Goal: Information Seeking & Learning: Learn about a topic

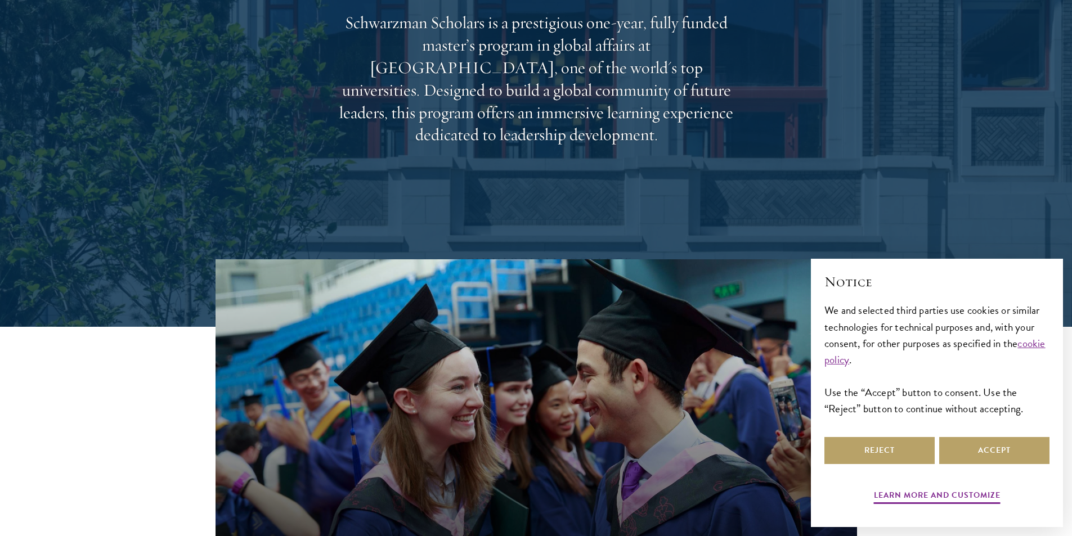
scroll to position [225, 0]
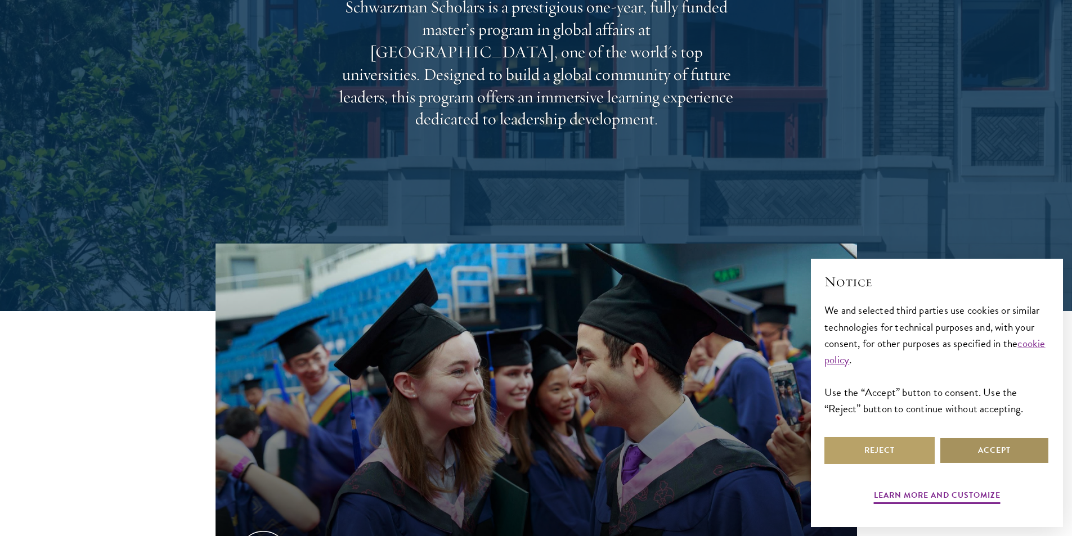
click at [982, 456] on button "Accept" at bounding box center [994, 450] width 110 height 27
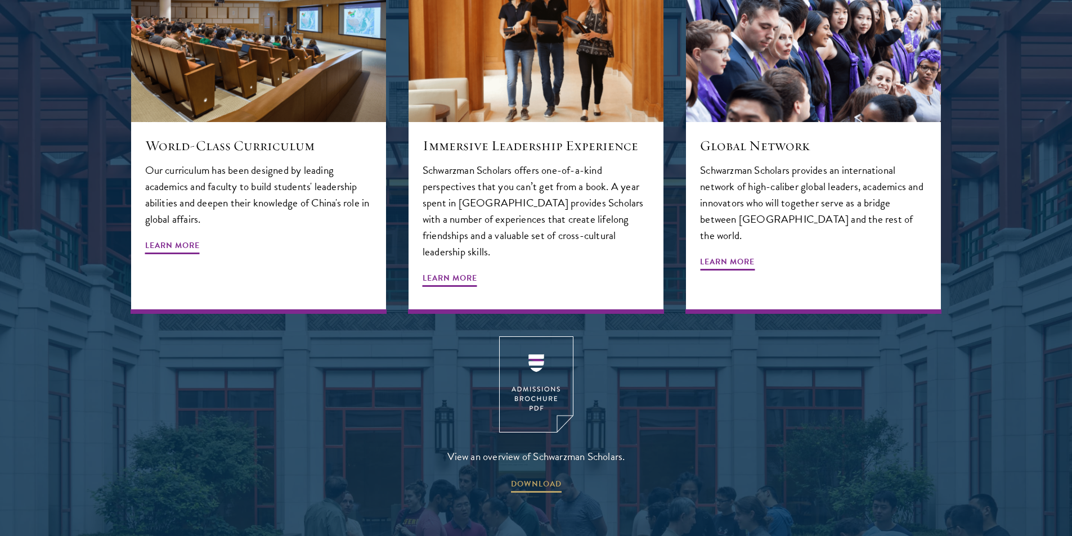
scroll to position [1632, 0]
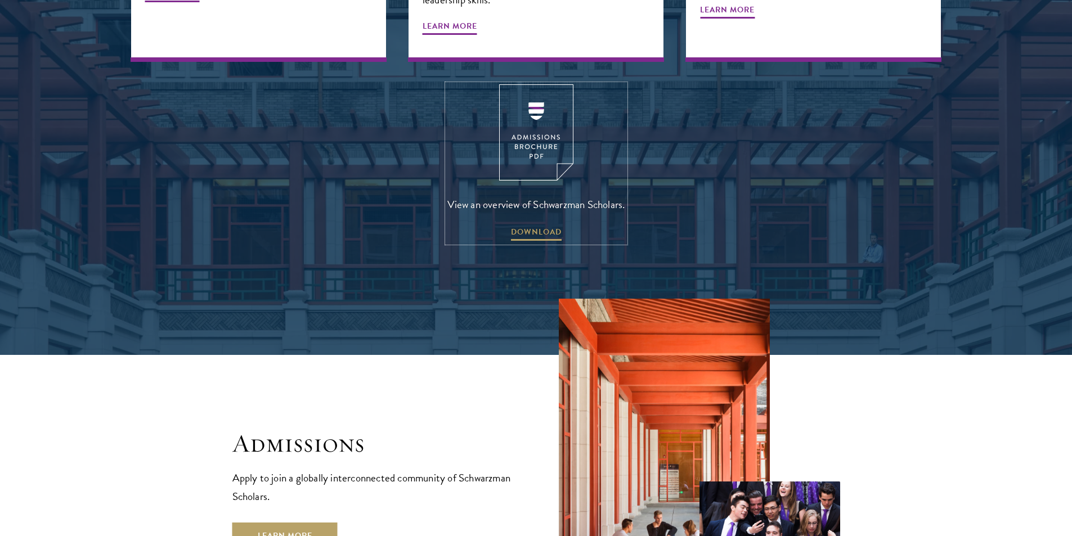
click at [532, 119] on img at bounding box center [536, 132] width 74 height 96
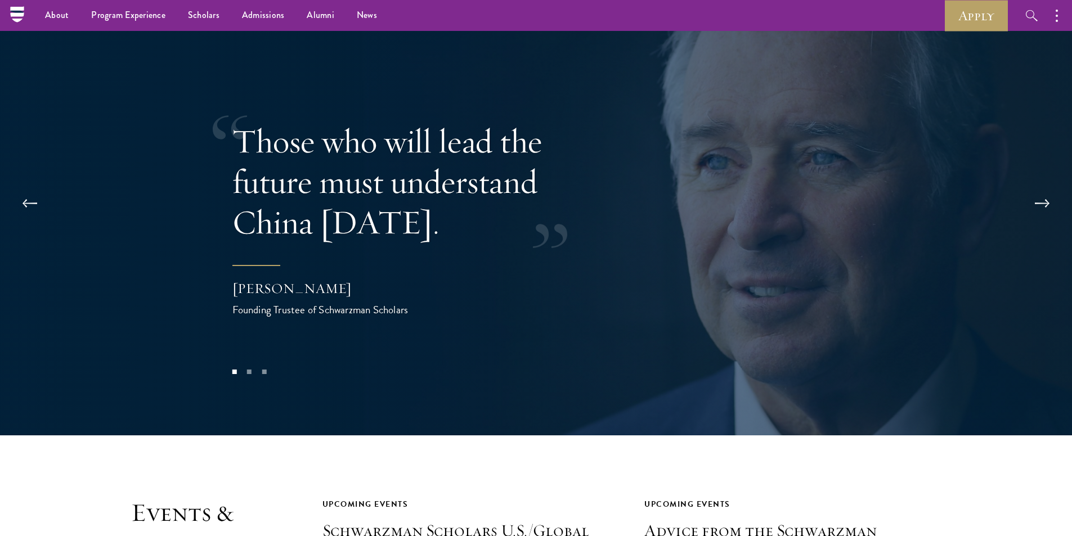
scroll to position [1857, 0]
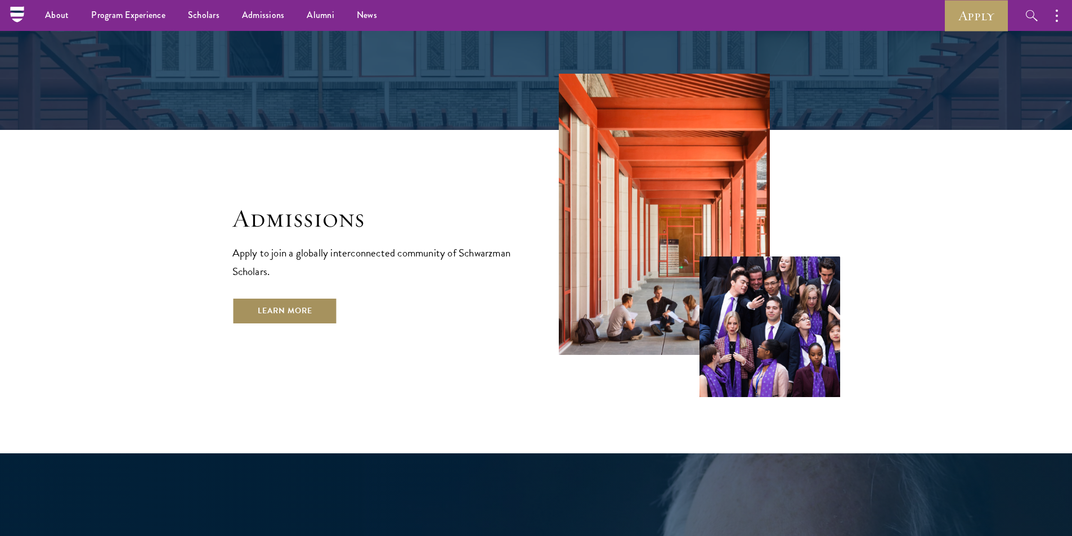
click at [291, 298] on link "Learn More" at bounding box center [284, 311] width 105 height 27
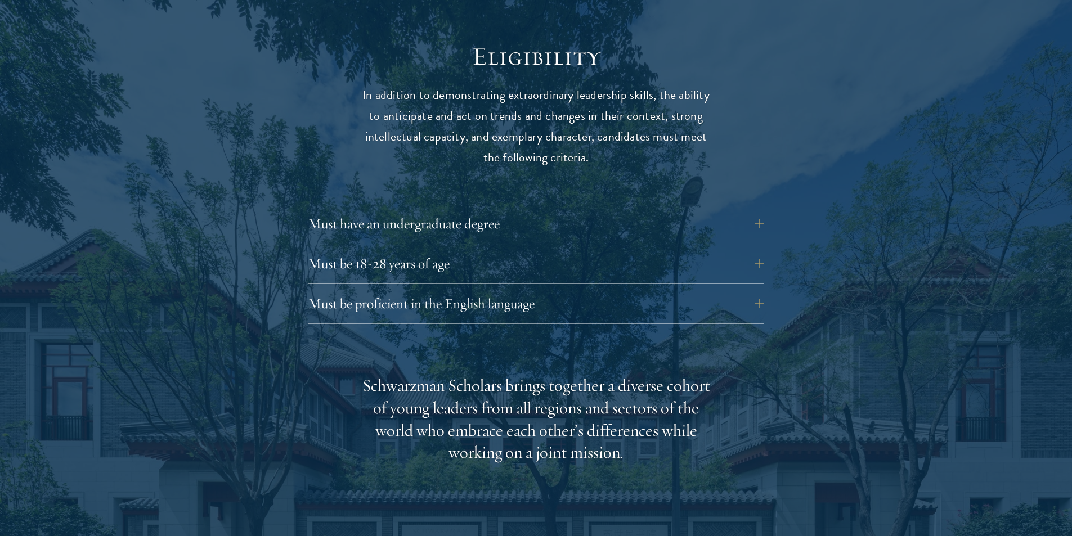
scroll to position [1463, 0]
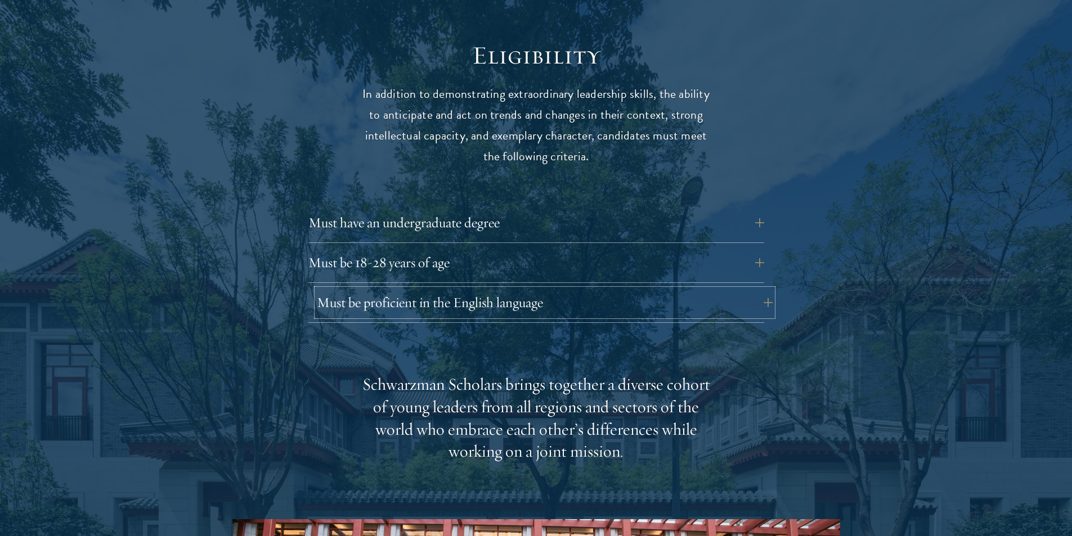
click at [758, 289] on button "Must be proficient in the English language" at bounding box center [545, 302] width 456 height 27
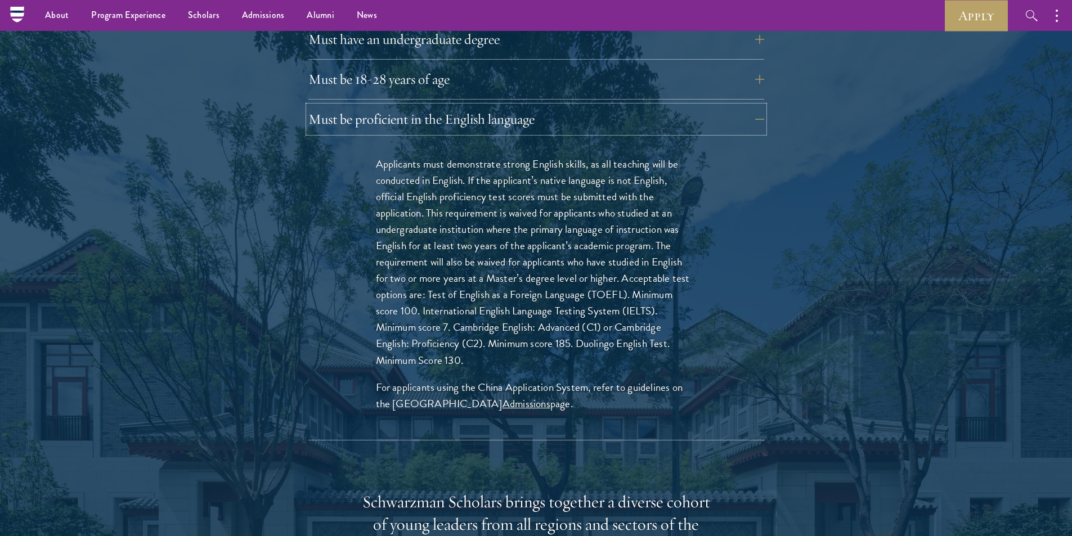
scroll to position [1630, 0]
